Goal: Information Seeking & Learning: Learn about a topic

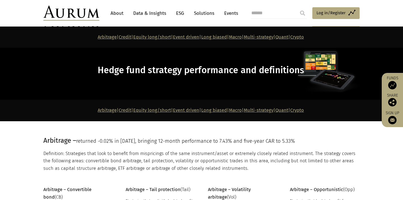
scroll to position [915, 0]
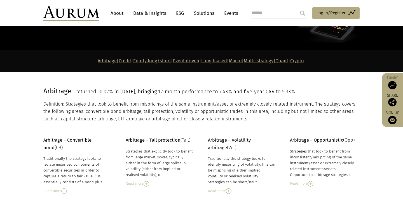
scroll to position [98, 0]
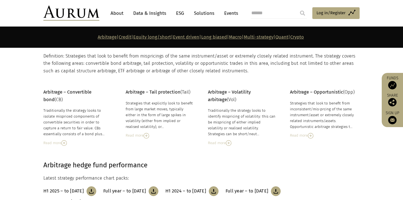
click at [65, 143] on img at bounding box center [64, 143] width 6 height 6
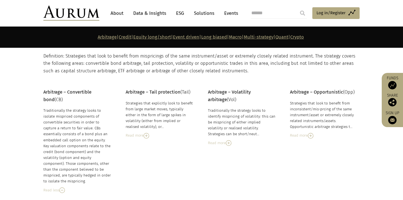
click at [147, 136] on img at bounding box center [147, 136] width 6 height 6
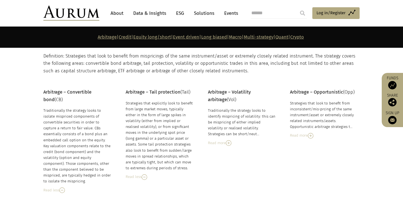
click at [223, 145] on div "Read more" at bounding box center [242, 143] width 68 height 6
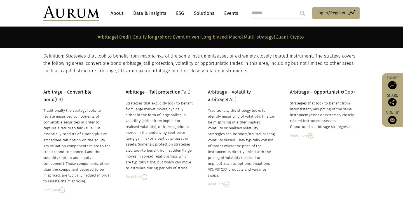
click at [312, 135] on img at bounding box center [311, 136] width 6 height 6
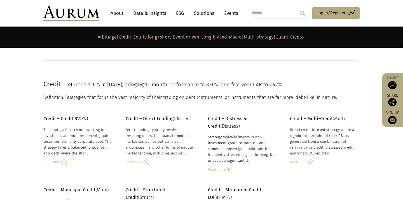
scroll to position [450, 0]
click at [148, 159] on img at bounding box center [147, 162] width 6 height 6
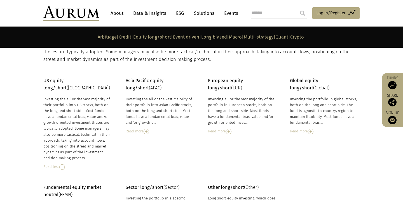
scroll to position [916, 0]
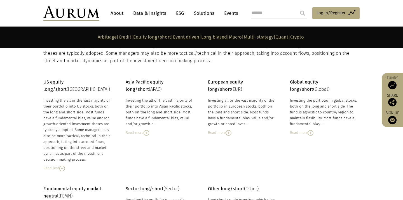
click at [312, 155] on div "US equity long/short ([GEOGRAPHIC_DATA]) Investing the all or the vast majority…" at bounding box center [201, 125] width 327 height 93
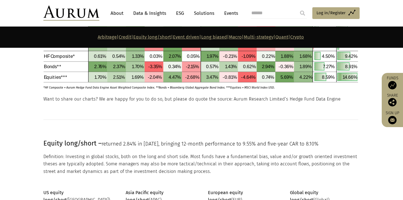
scroll to position [676, 0]
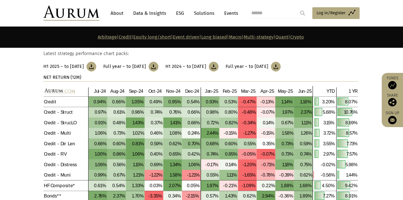
click at [327, 32] on section "Arbitrage | Credit | Equity long/short | Event driven | Long biased | Macro | M…" at bounding box center [201, 37] width 403 height 21
click at [304, 35] on link "Crypto" at bounding box center [297, 36] width 14 height 5
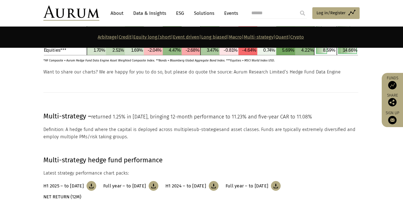
scroll to position [2484, 0]
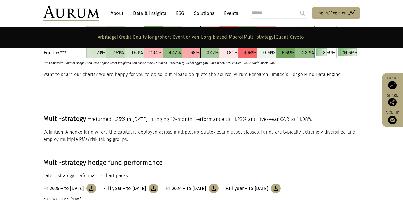
click at [288, 38] on link "Quant" at bounding box center [281, 36] width 13 height 5
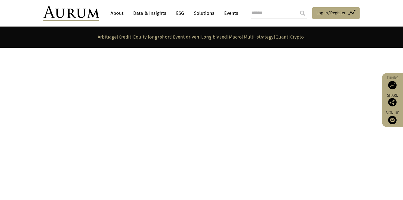
scroll to position [2725, 0]
click at [273, 38] on link "Multi-strategy" at bounding box center [259, 36] width 30 height 5
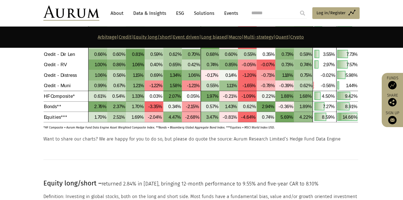
scroll to position [759, 0]
